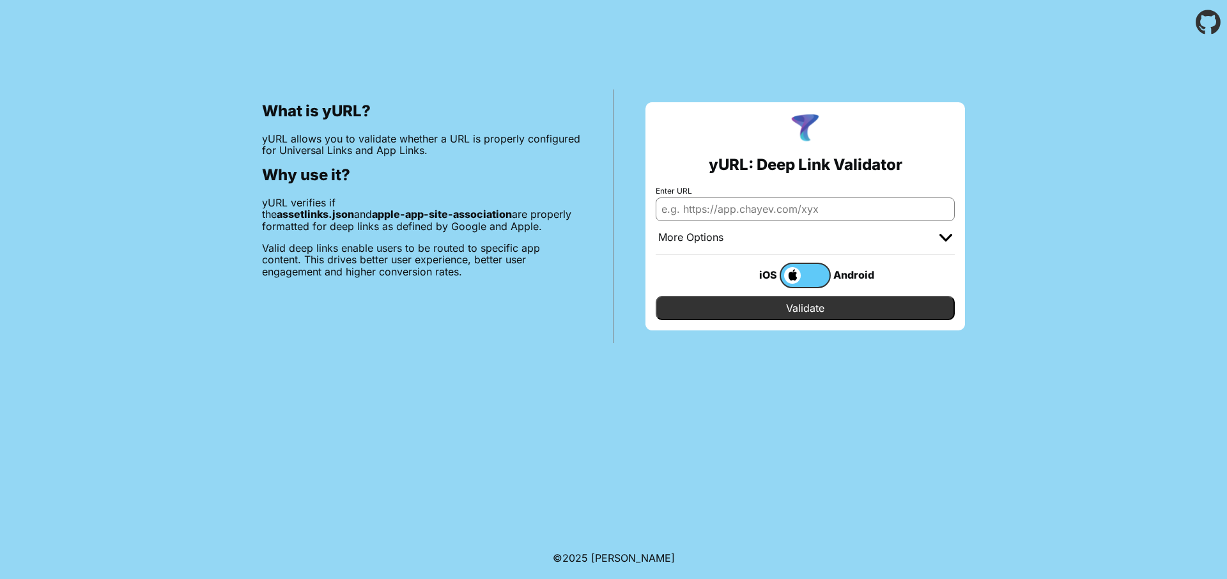
click at [724, 210] on input "Enter URL" at bounding box center [804, 208] width 299 height 23
type input "[URL][DOMAIN_NAME]"
click at [815, 309] on input "Validate" at bounding box center [804, 308] width 299 height 24
drag, startPoint x: 810, startPoint y: 271, endPoint x: 816, endPoint y: 274, distance: 6.9
click at [810, 270] on label at bounding box center [804, 276] width 51 height 26
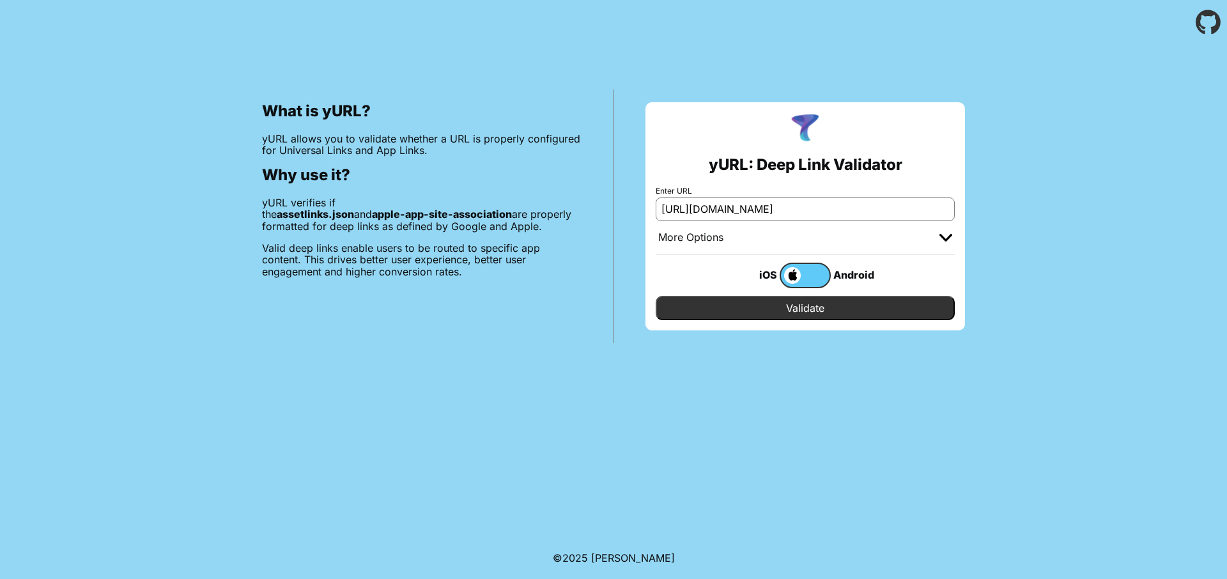
click at [0, 0] on input "checkbox" at bounding box center [0, 0] width 0 height 0
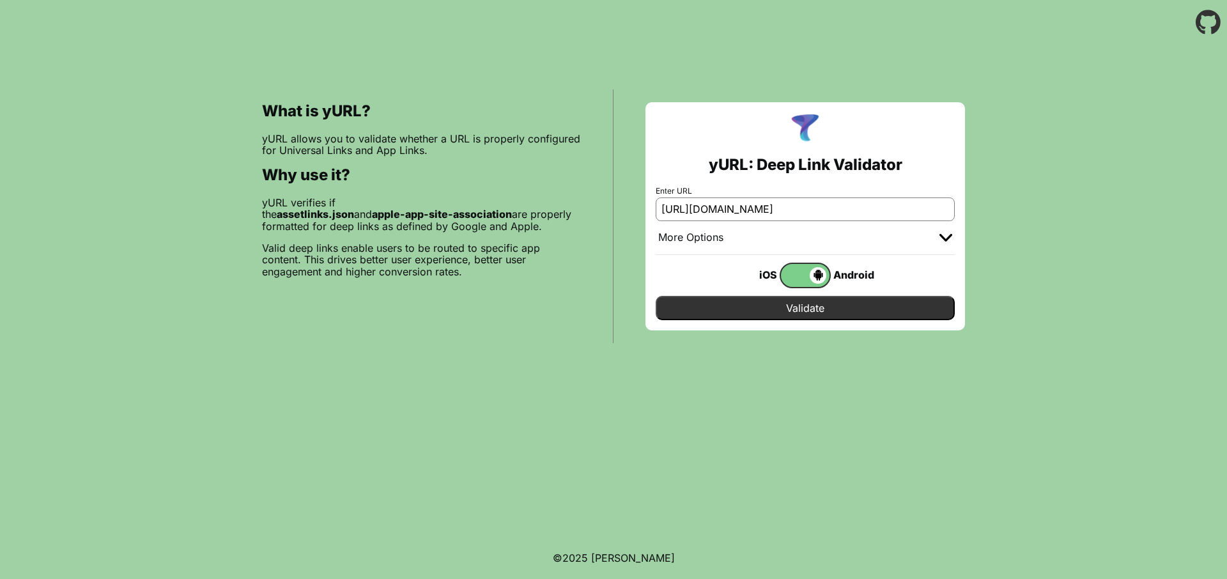
click at [830, 307] on input "Validate" at bounding box center [804, 308] width 299 height 24
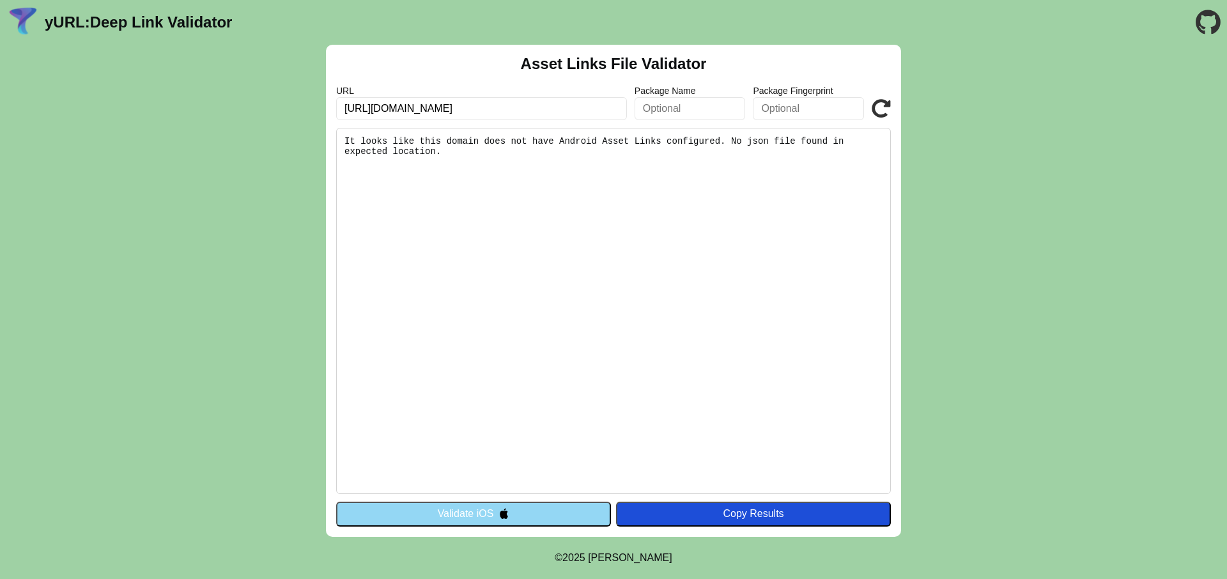
click at [480, 510] on button "Validate iOS" at bounding box center [473, 513] width 275 height 24
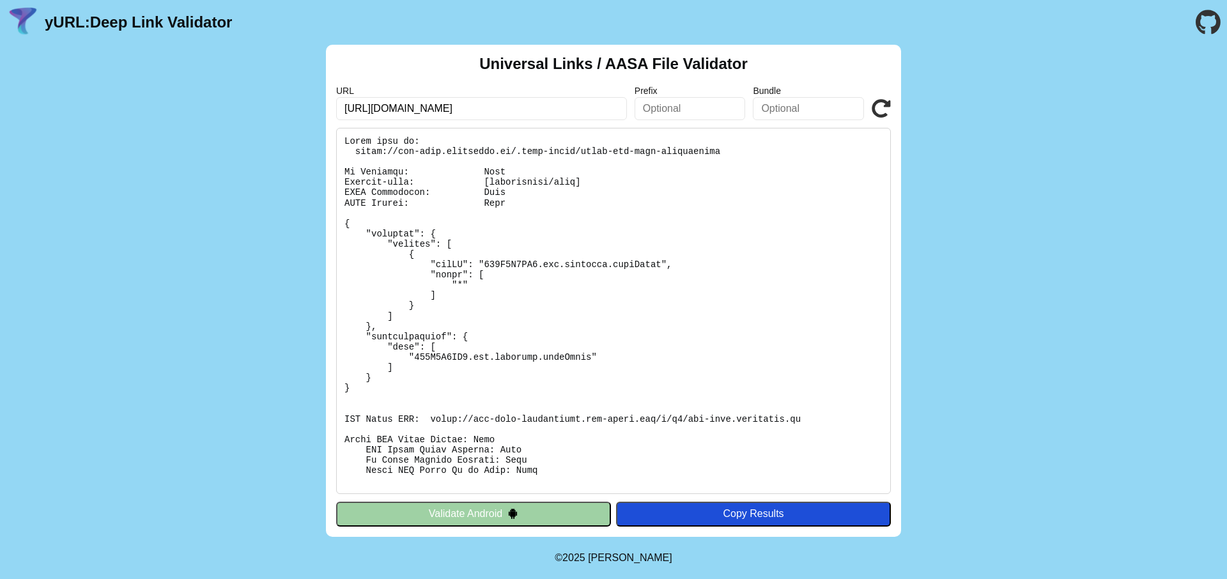
click at [498, 512] on button "Validate Android" at bounding box center [473, 513] width 275 height 24
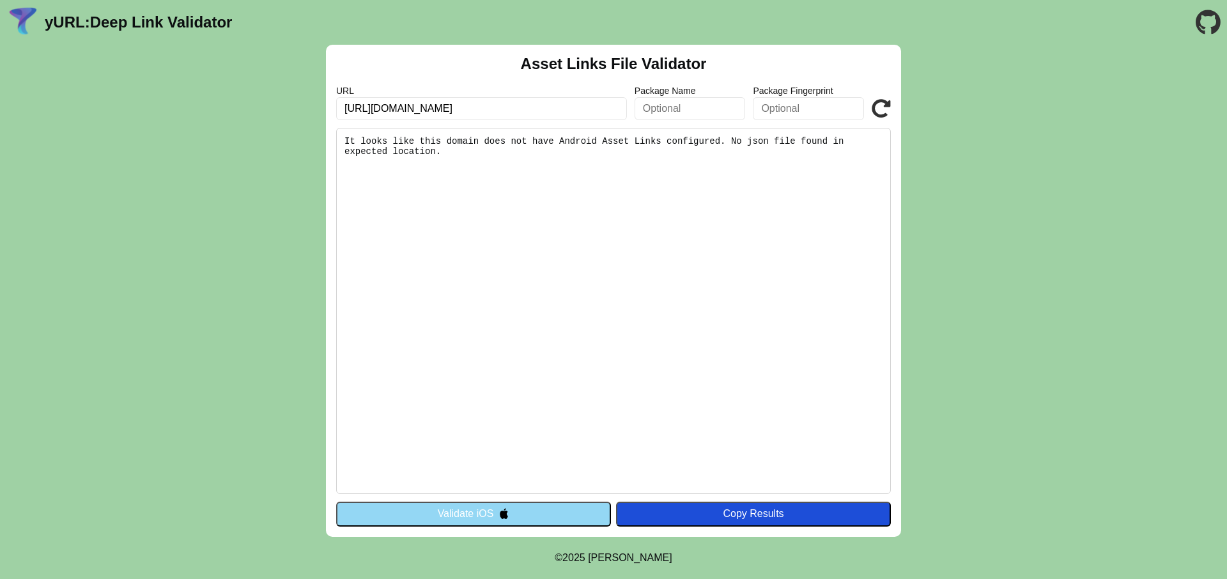
click at [518, 101] on input "[URL][DOMAIN_NAME]" at bounding box center [481, 108] width 291 height 23
paste input "[DOMAIN_NAME][URL]"
type input "[URL][DOMAIN_NAME]"
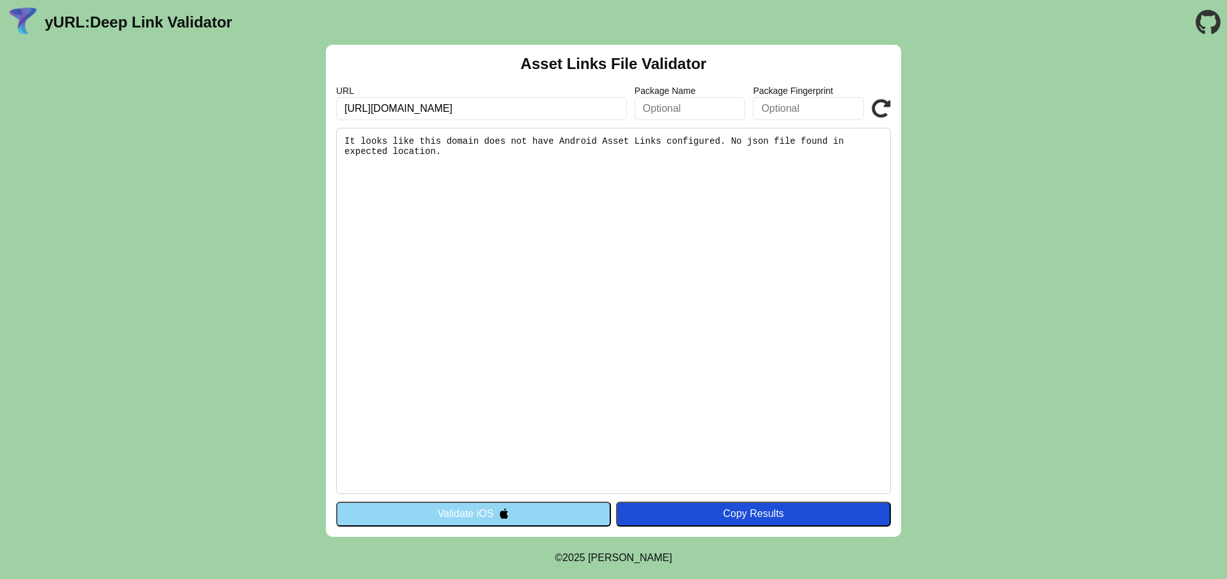
click at [471, 521] on button "Validate iOS" at bounding box center [473, 513] width 275 height 24
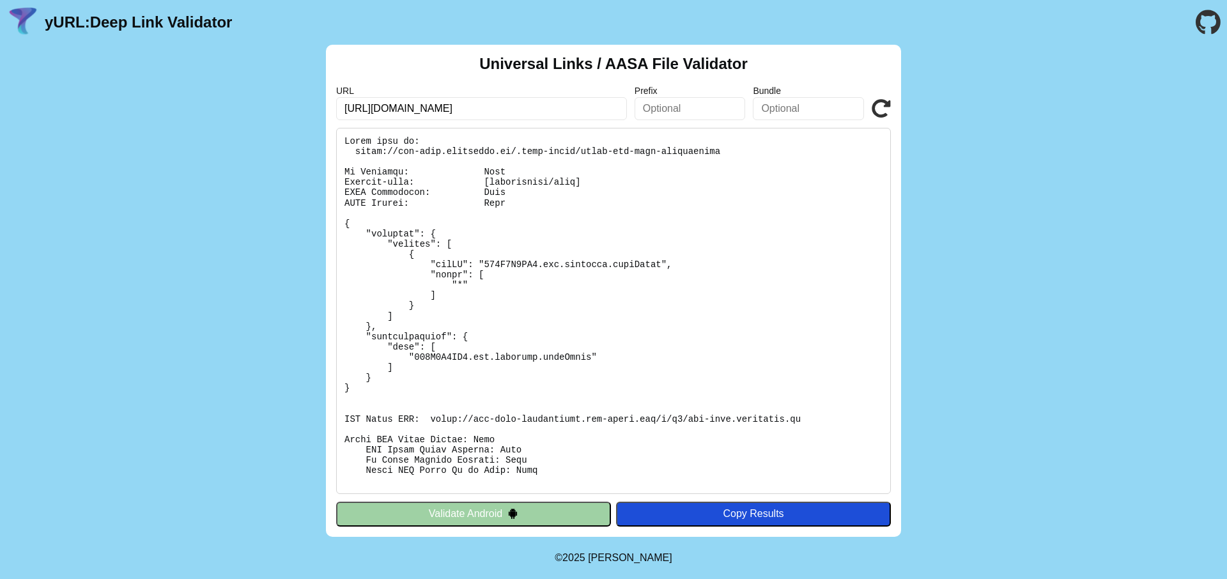
click at [115, 367] on div "Universal Links / AASA File Validator URL https://web-prod.salamride.ca/ Prefix…" at bounding box center [613, 291] width 1227 height 492
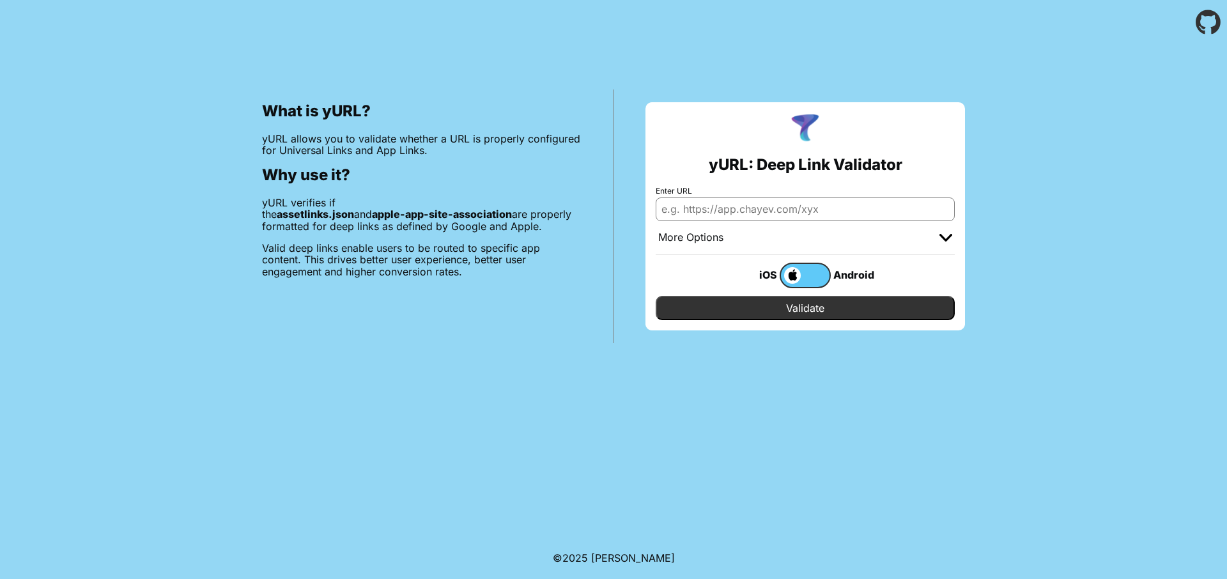
click at [810, 213] on input "Enter URL" at bounding box center [804, 208] width 299 height 23
paste input "https://betabay22.rideunity.ca/.well-known/assetlinks.json"
type input "[URL][DOMAIN_NAME]"
click at [800, 311] on input "Validate" at bounding box center [804, 308] width 299 height 24
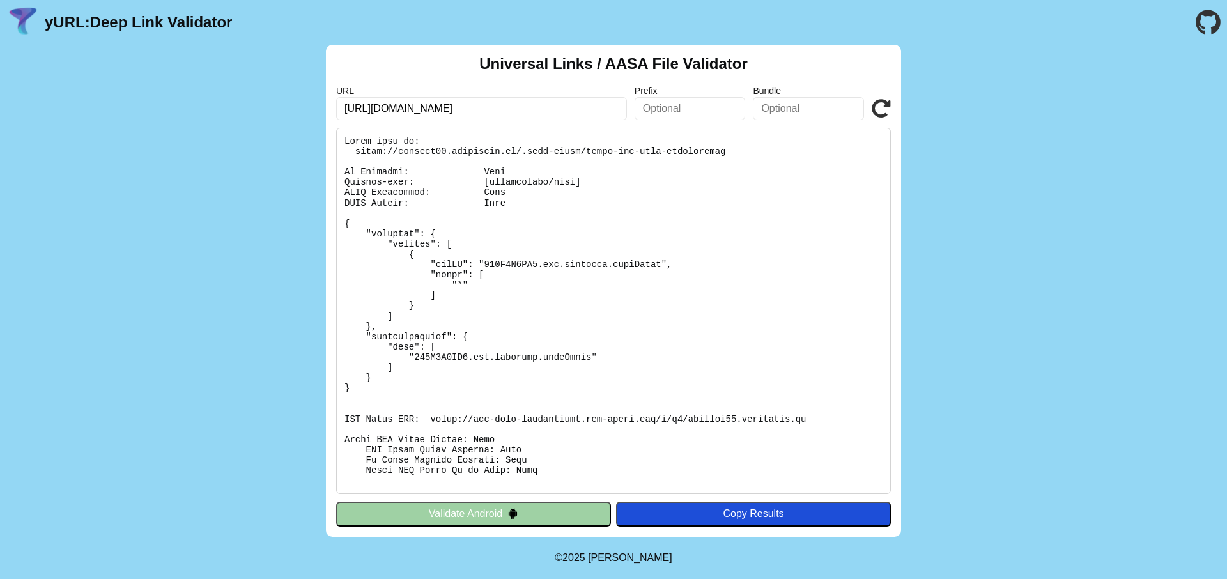
click at [500, 510] on button "Validate Android" at bounding box center [473, 513] width 275 height 24
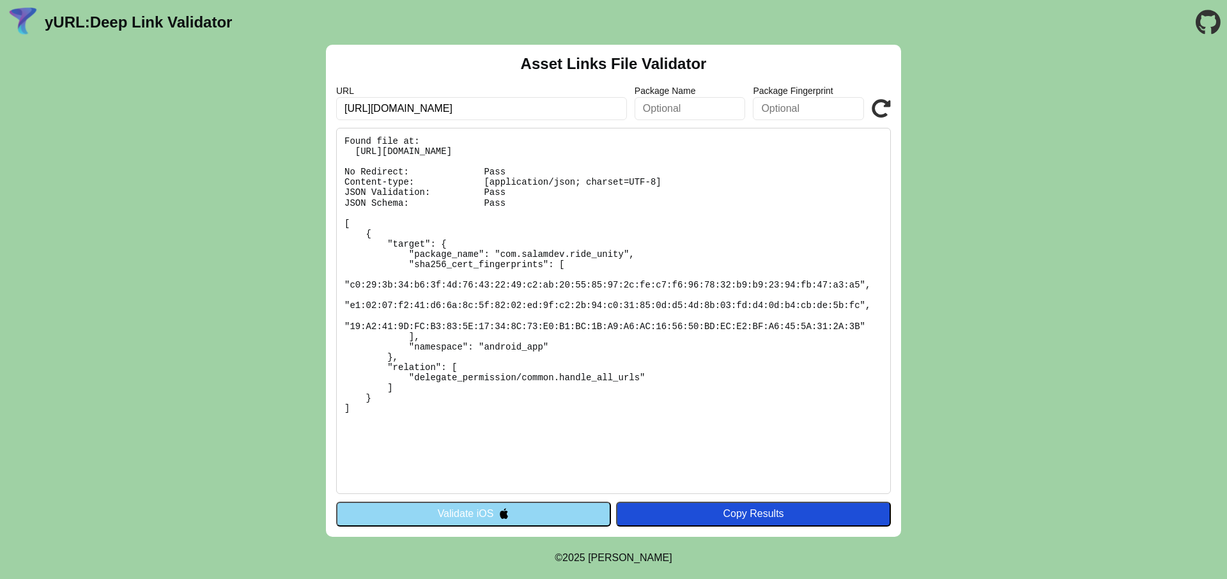
click at [478, 415] on pre "Found file at: [URL][DOMAIN_NAME] No Redirect: Pass Content-type: [application/…" at bounding box center [613, 311] width 554 height 366
click at [478, 415] on pre "Found file at: https://betabay22.rideunity.ca/.well-known/assetlinks.json No Re…" at bounding box center [613, 311] width 554 height 366
click at [466, 178] on pre "Found file at: https://betabay22.rideunity.ca/.well-known/assetlinks.json No Re…" at bounding box center [613, 311] width 554 height 366
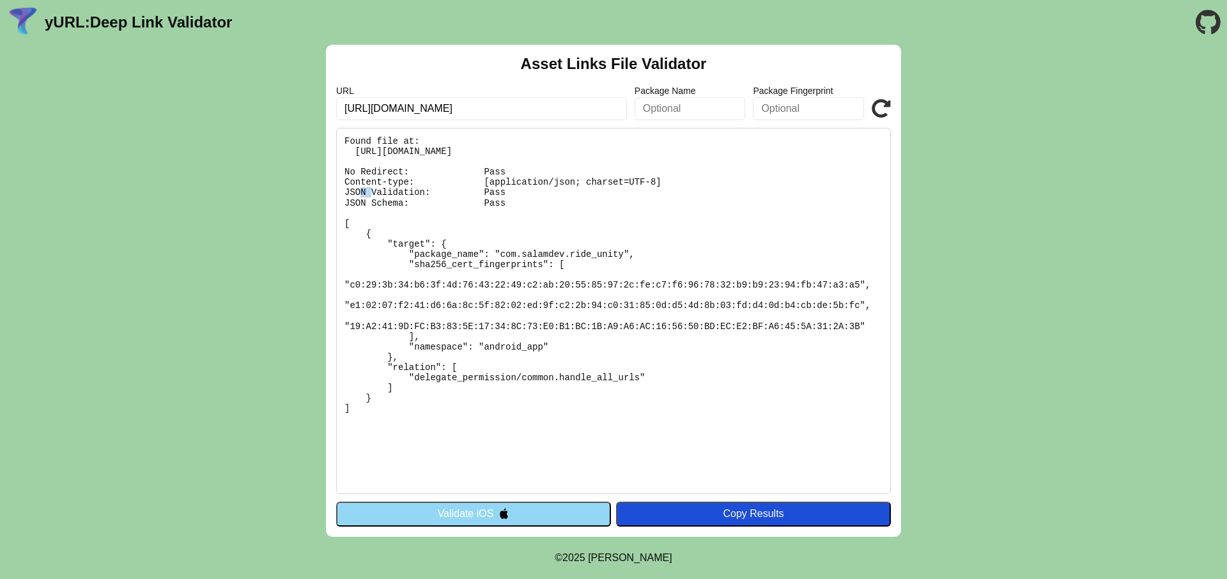
click at [466, 178] on pre "Found file at: https://betabay22.rideunity.ca/.well-known/assetlinks.json No Re…" at bounding box center [613, 311] width 554 height 366
click at [391, 172] on pre "Found file at: https://betabay22.rideunity.ca/.well-known/assetlinks.json No Re…" at bounding box center [613, 311] width 554 height 366
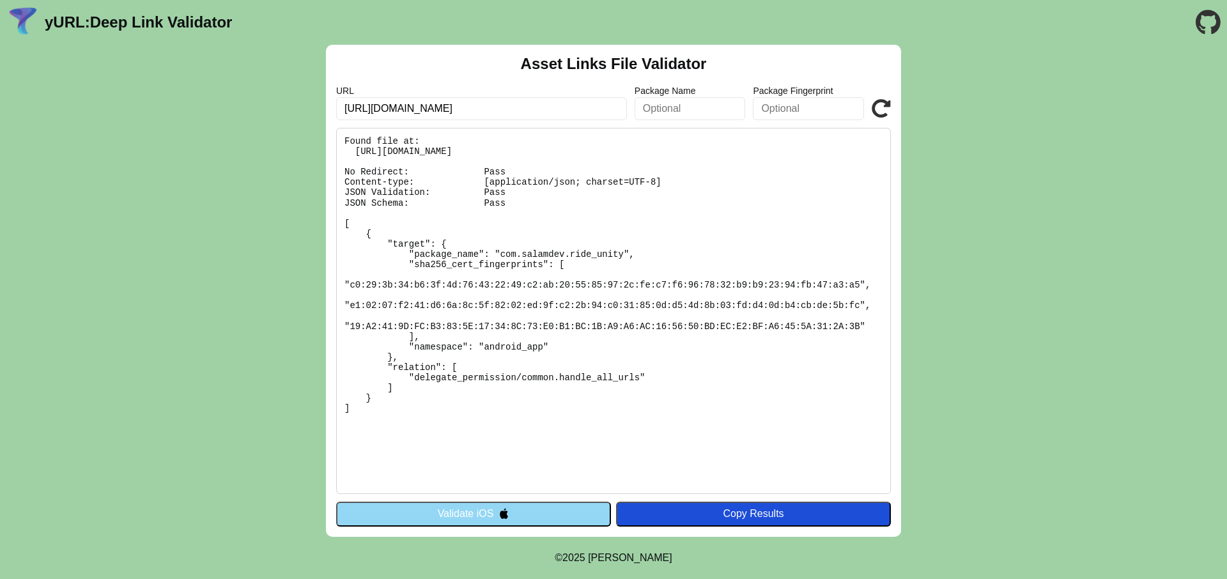
click at [393, 151] on pre "Found file at: https://betabay22.rideunity.ca/.well-known/assetlinks.json No Re…" at bounding box center [613, 311] width 554 height 366
click at [392, 142] on pre "Found file at: https://betabay22.rideunity.ca/.well-known/assetlinks.json No Re…" at bounding box center [613, 311] width 554 height 366
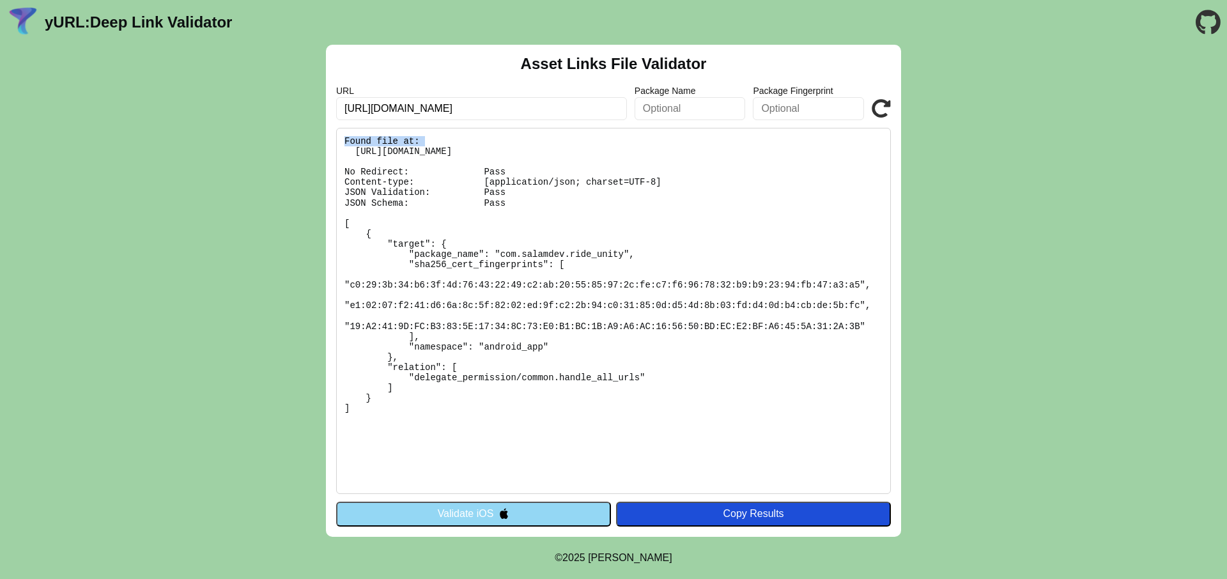
click at [392, 142] on pre "Found file at: https://betabay22.rideunity.ca/.well-known/assetlinks.json No Re…" at bounding box center [613, 311] width 554 height 366
click at [494, 108] on input "[URL][DOMAIN_NAME]" at bounding box center [481, 108] width 291 height 23
click at [484, 519] on button "Validate iOS" at bounding box center [473, 513] width 275 height 24
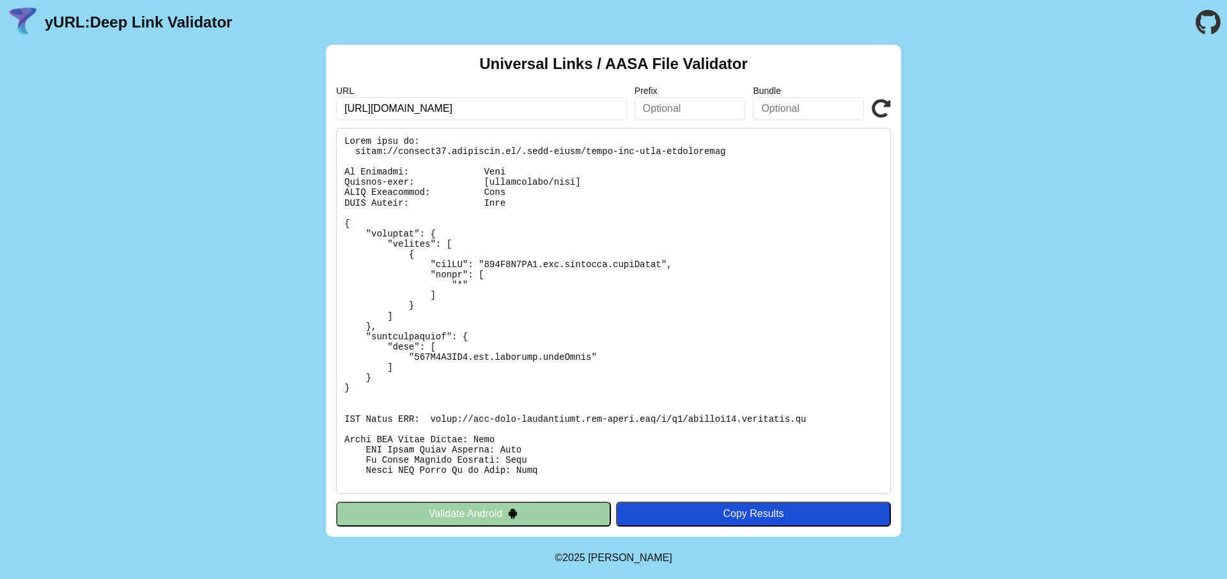
click at [480, 517] on button "Validate Android" at bounding box center [473, 513] width 275 height 24
